Goal: Information Seeking & Learning: Learn about a topic

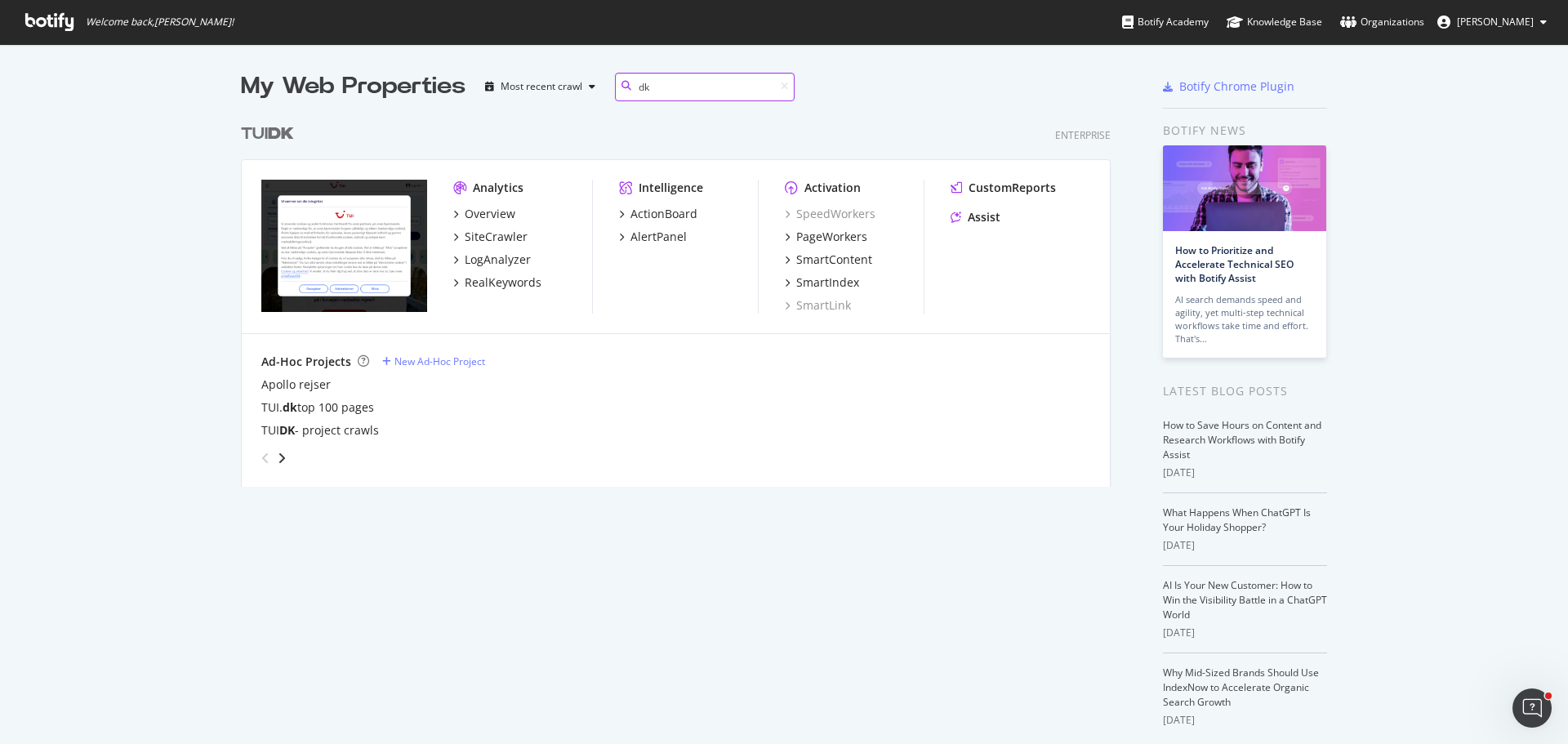
scroll to position [372, 871]
type input "dk"
click at [488, 279] on div "RealKeywords" at bounding box center [504, 282] width 77 height 17
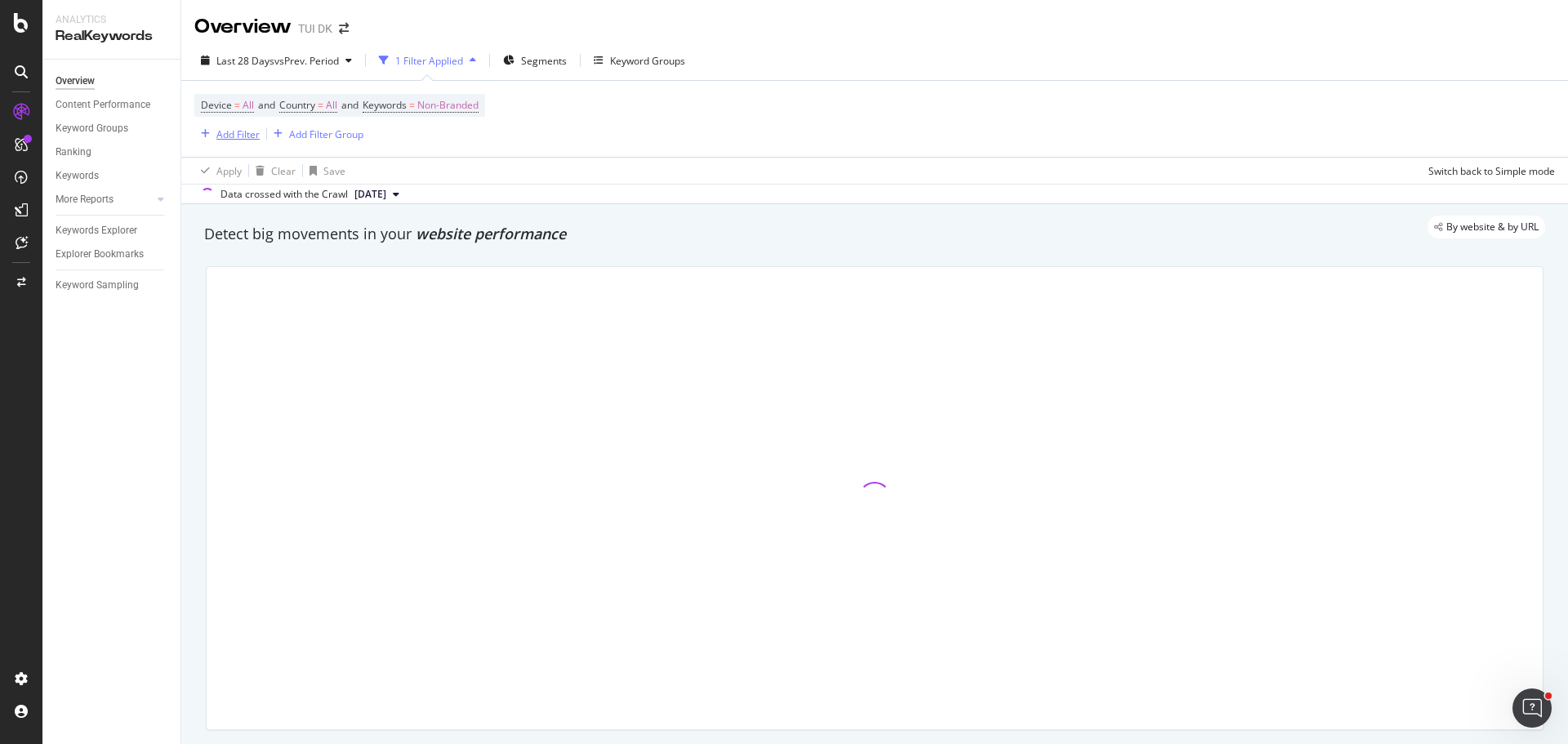
click at [236, 136] on div "Add Filter" at bounding box center [238, 135] width 44 height 14
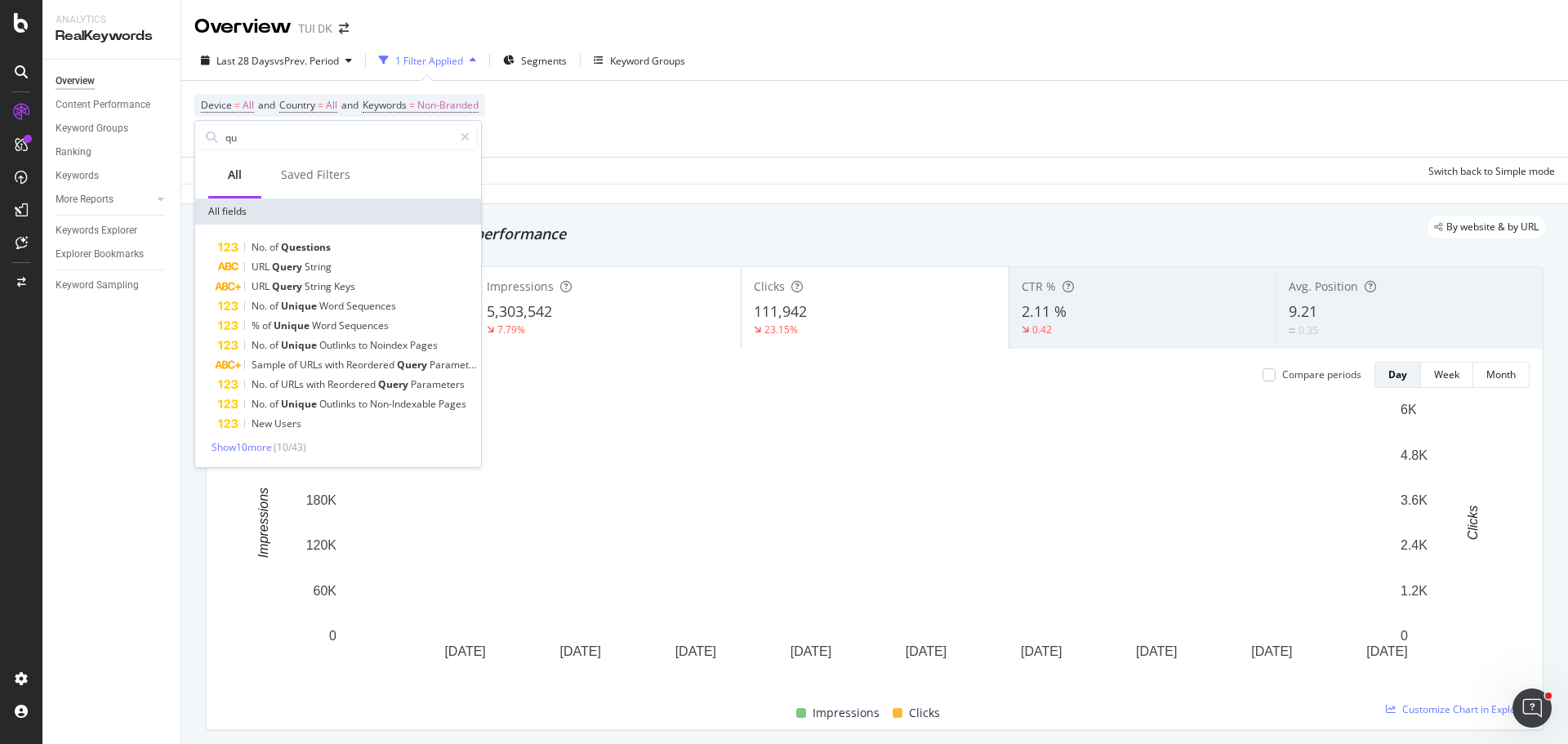
type input "q"
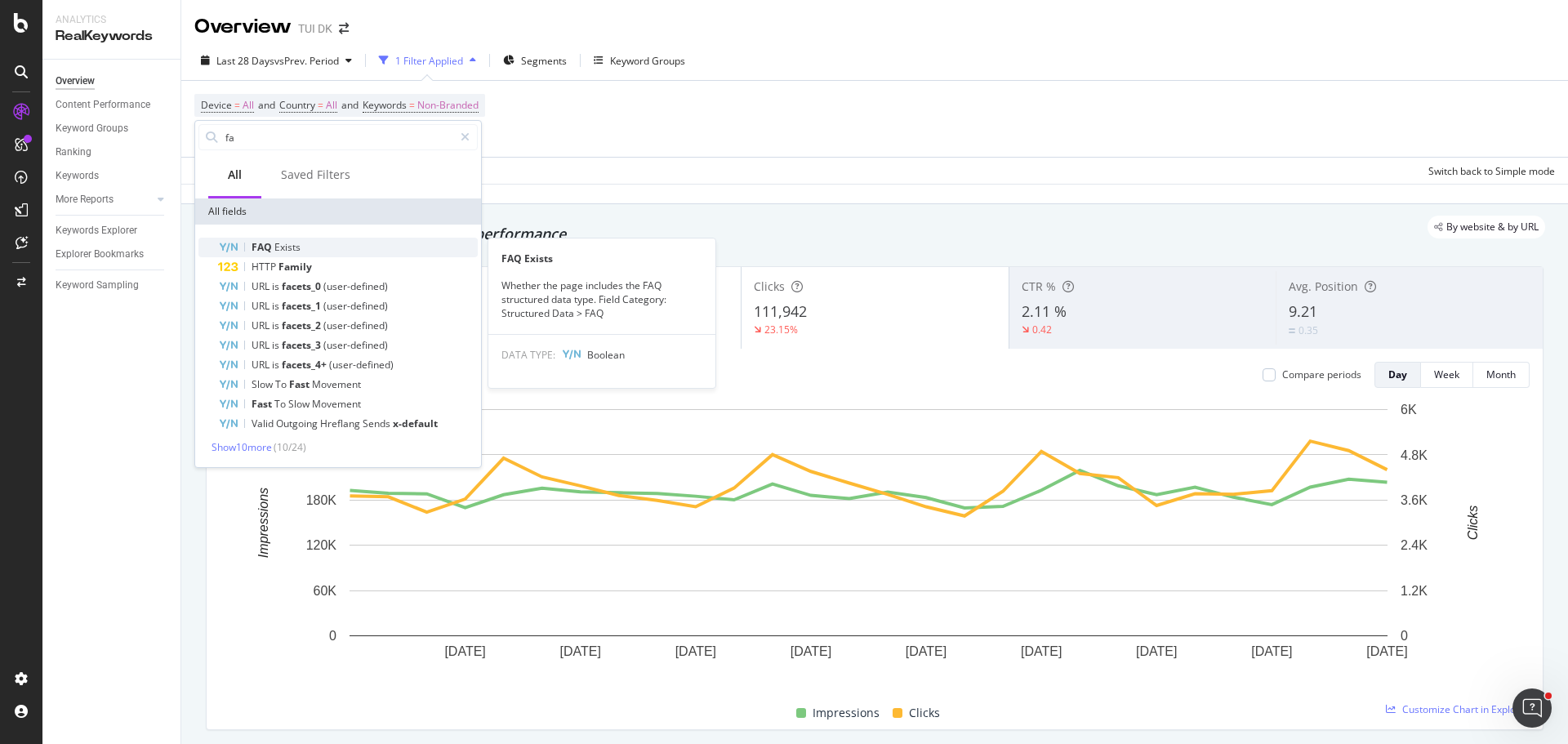
type input "fa"
click at [281, 245] on span "Exists" at bounding box center [287, 247] width 26 height 14
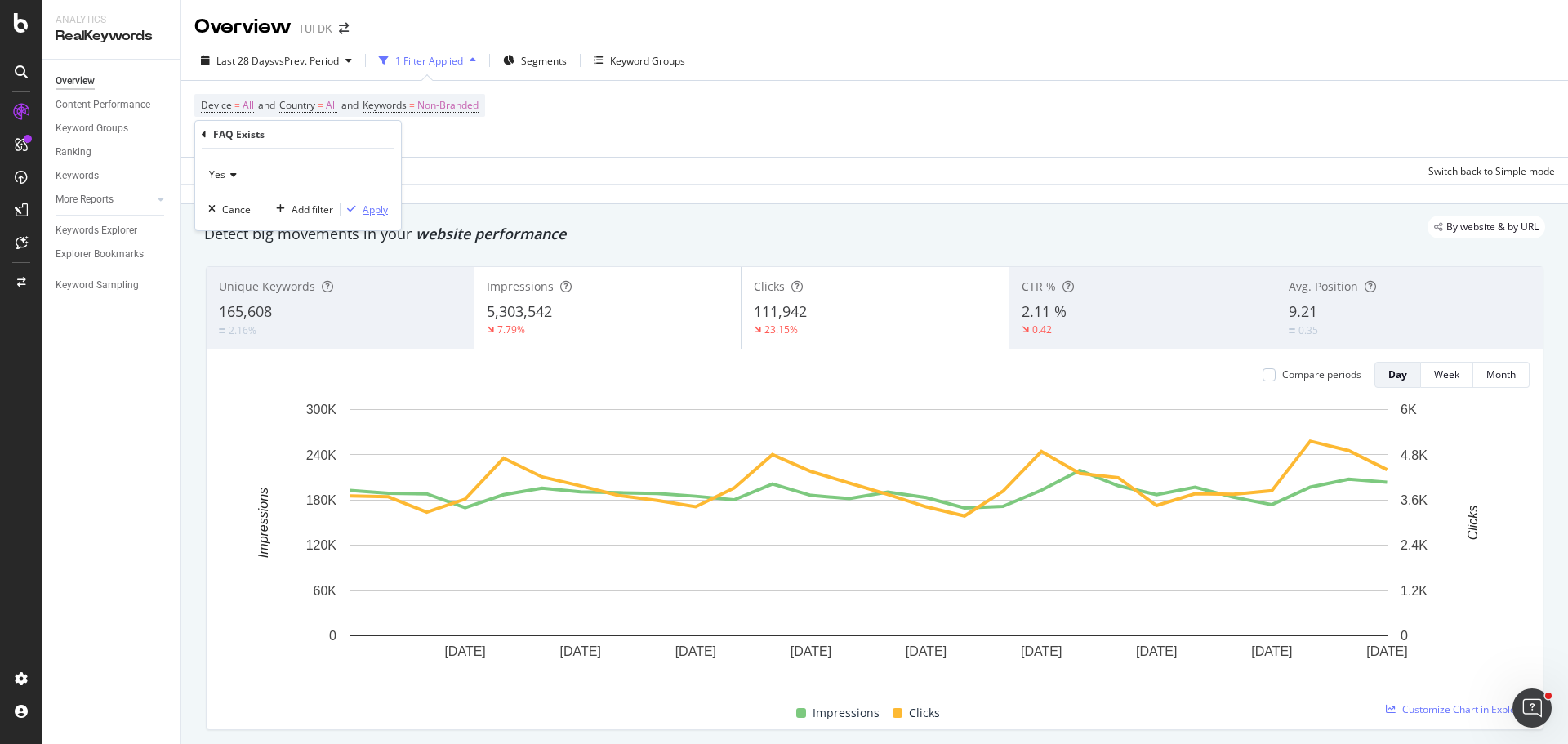
click at [382, 214] on div "Apply" at bounding box center [376, 210] width 26 height 14
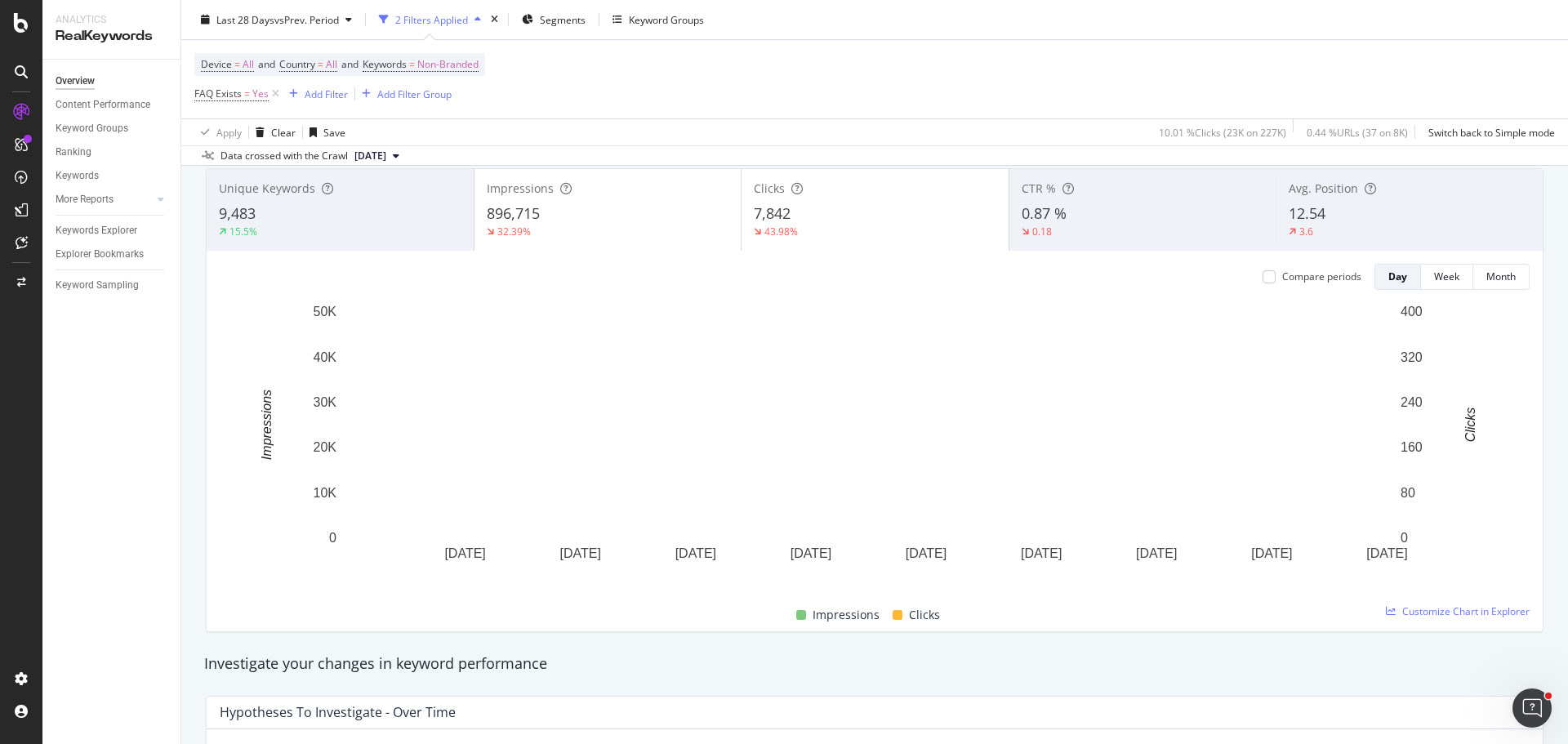
scroll to position [102, 0]
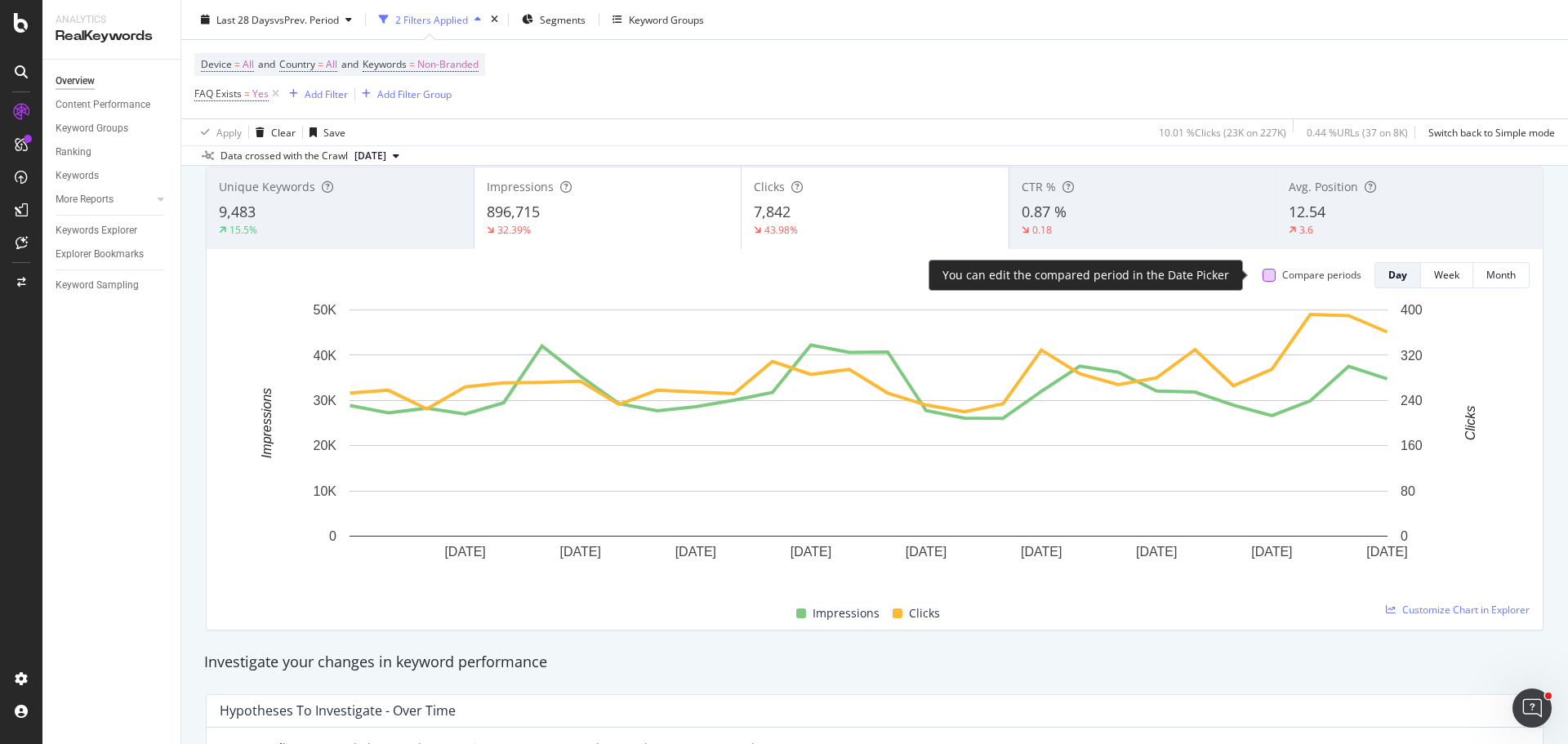
click at [1263, 280] on div at bounding box center [1269, 275] width 13 height 13
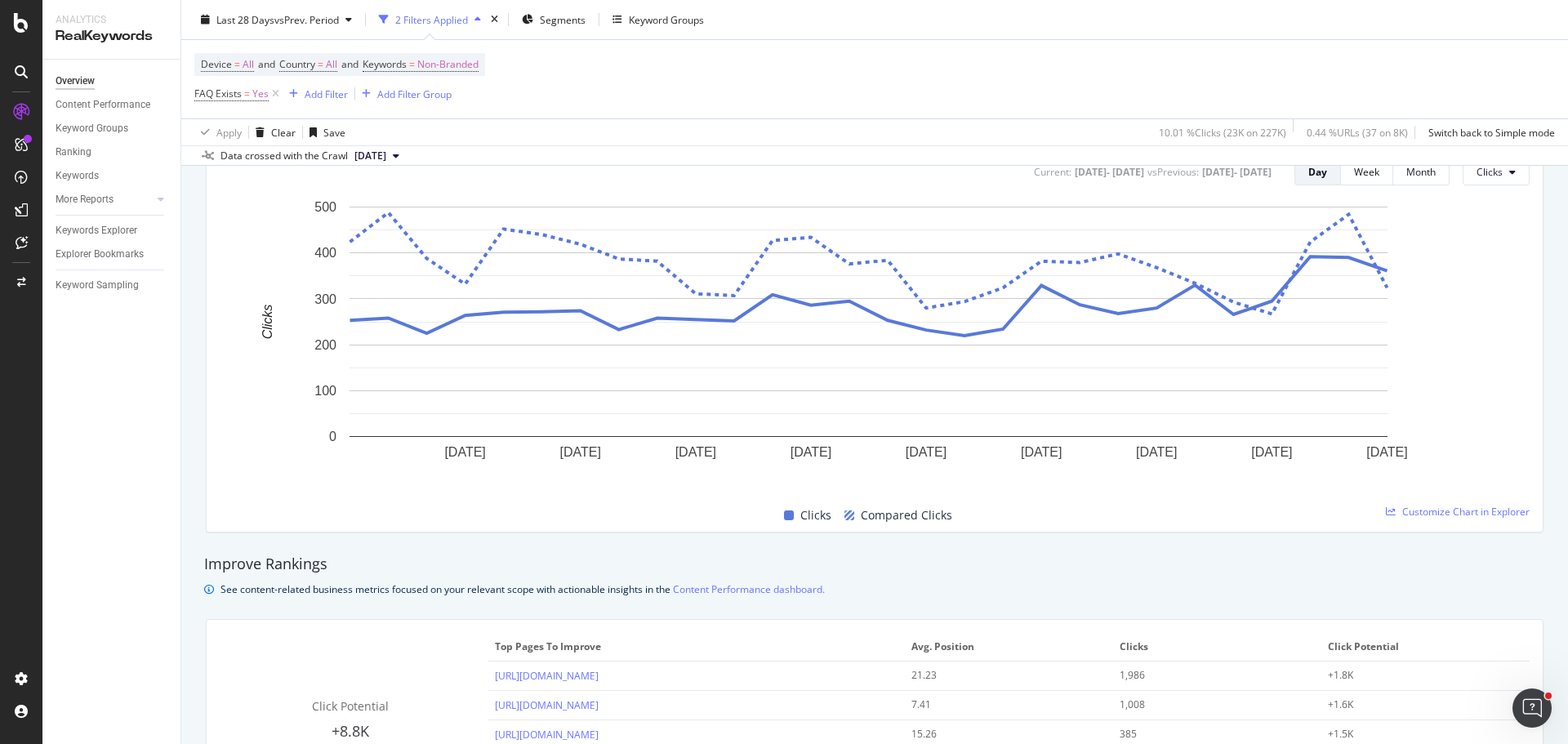
scroll to position [729, 0]
